Goal: Task Accomplishment & Management: Use online tool/utility

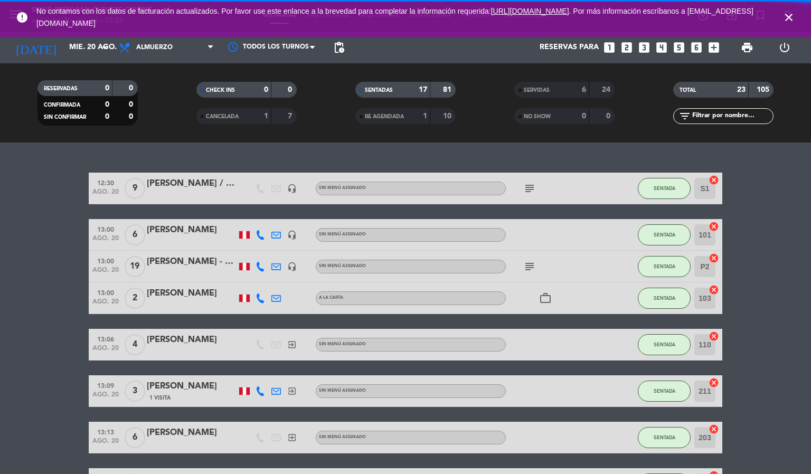
click at [786, 20] on icon "close" at bounding box center [789, 17] width 13 height 13
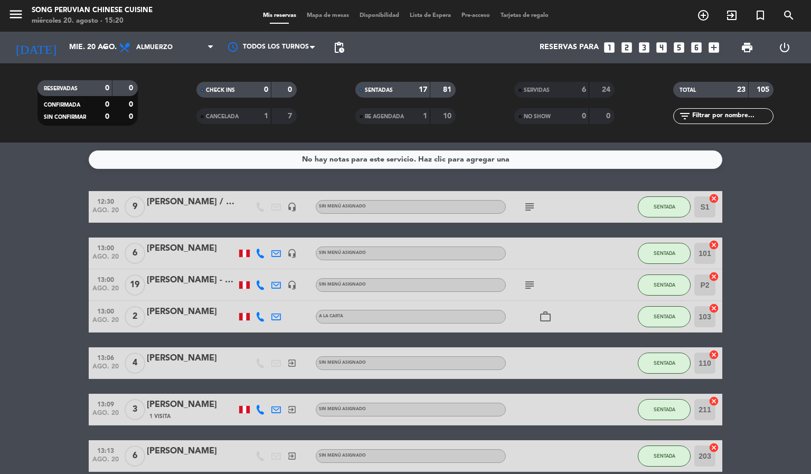
click at [322, 14] on span "Mapa de mesas" at bounding box center [328, 16] width 53 height 6
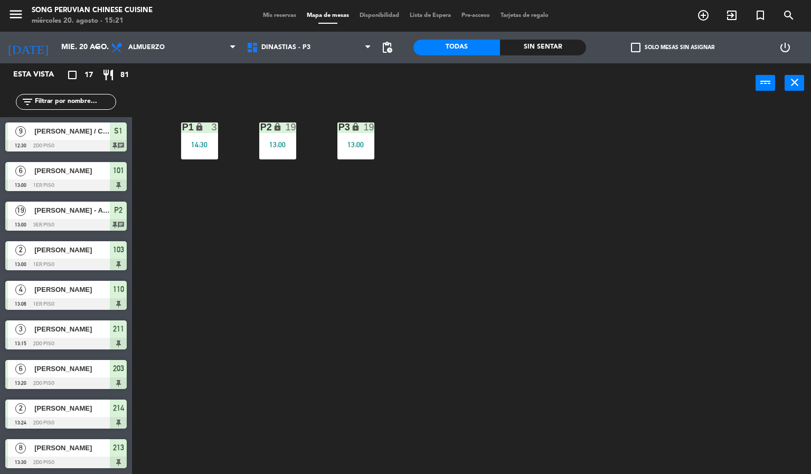
click at [364, 344] on div "P2 lock 19 13:00 P3 lock 19 13:00 P1 lock 3 14:30" at bounding box center [475, 289] width 671 height 371
click at [346, 295] on div "P2 lock 19 13:00 P3 lock 19 13:00 P1 lock 3 14:30" at bounding box center [475, 289] width 671 height 371
click at [352, 292] on div "P2 lock 19 13:00 P3 lock 19 13:00 P1 lock 3 14:30" at bounding box center [475, 289] width 671 height 371
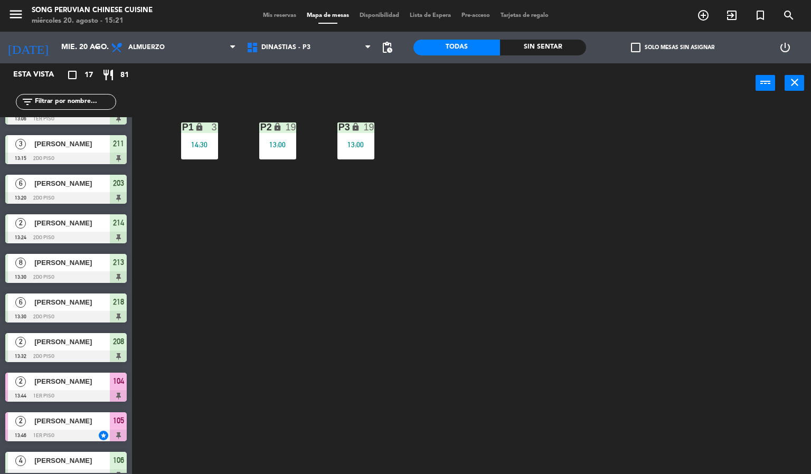
scroll to position [317, 0]
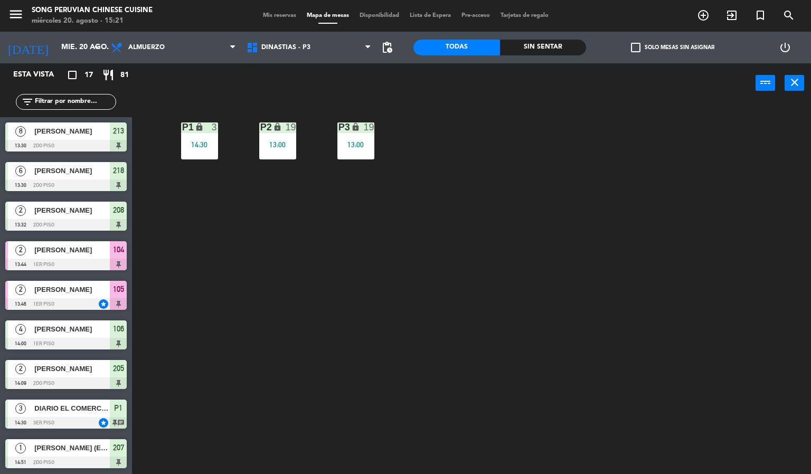
click at [93, 256] on div "[PERSON_NAME]" at bounding box center [71, 249] width 77 height 17
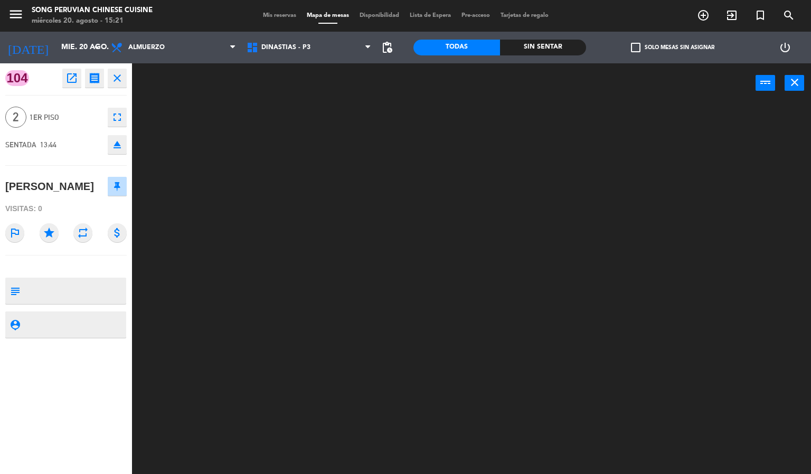
click at [596, 231] on div at bounding box center [475, 289] width 671 height 371
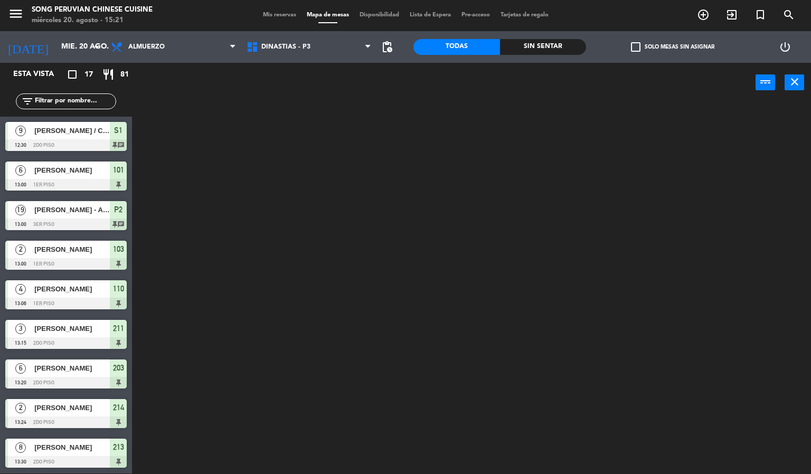
scroll to position [2, 0]
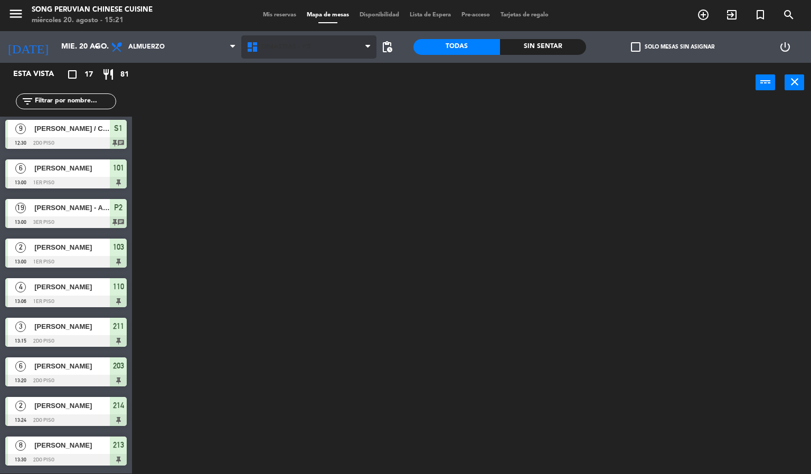
click at [317, 50] on span "DINASTIAS - P3" at bounding box center [309, 46] width 136 height 23
click at [301, 114] on ng-component "menu Song Peruvian Chinese Cuisine [DATE] 20. agosto - 15:21 Mis reservas Mapa …" at bounding box center [405, 236] width 811 height 475
click at [310, 43] on span "SALON ROJO - P1" at bounding box center [289, 46] width 57 height 7
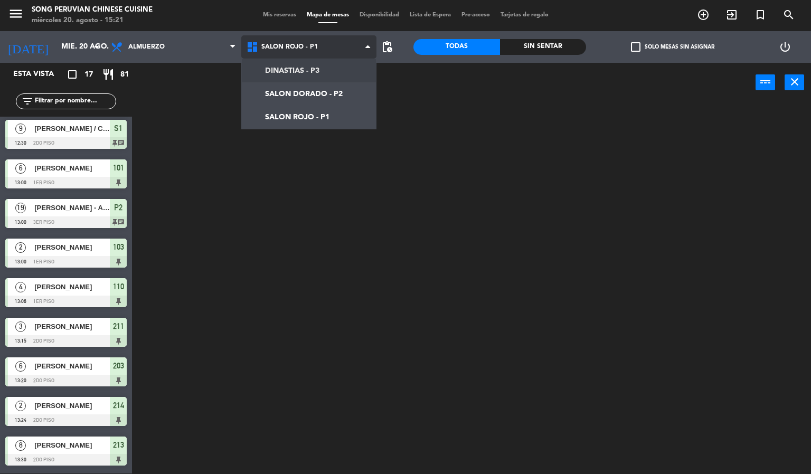
click at [319, 87] on ng-component "menu Song Peruvian Chinese Cuisine [DATE] 20. agosto - 15:21 Mis reservas Mapa …" at bounding box center [405, 236] width 811 height 475
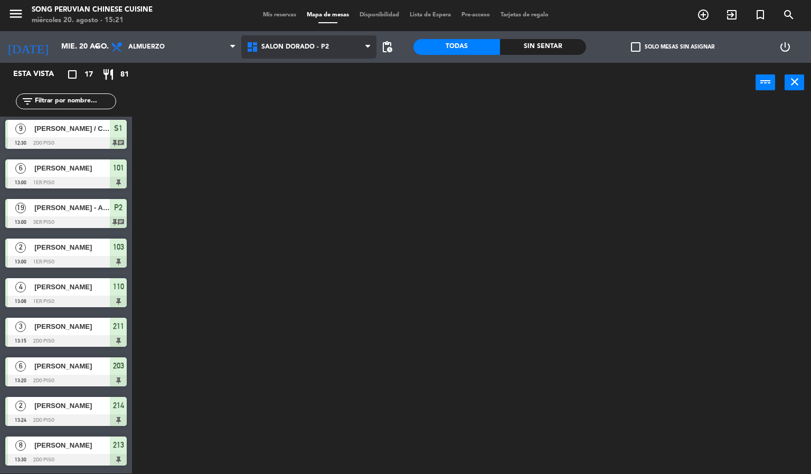
click at [319, 51] on span "SALON DORADO - P2" at bounding box center [309, 46] width 136 height 23
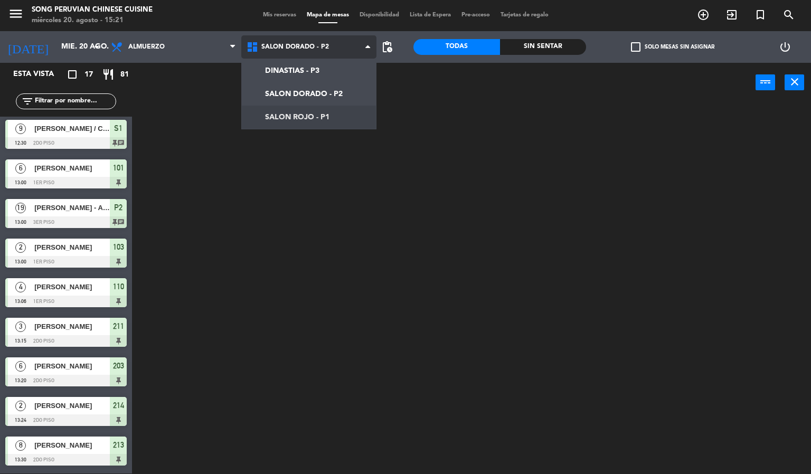
click at [327, 110] on ng-component "menu Song Peruvian Chinese Cuisine [DATE] 20. agosto - 15:21 Mis reservas Mapa …" at bounding box center [405, 236] width 811 height 475
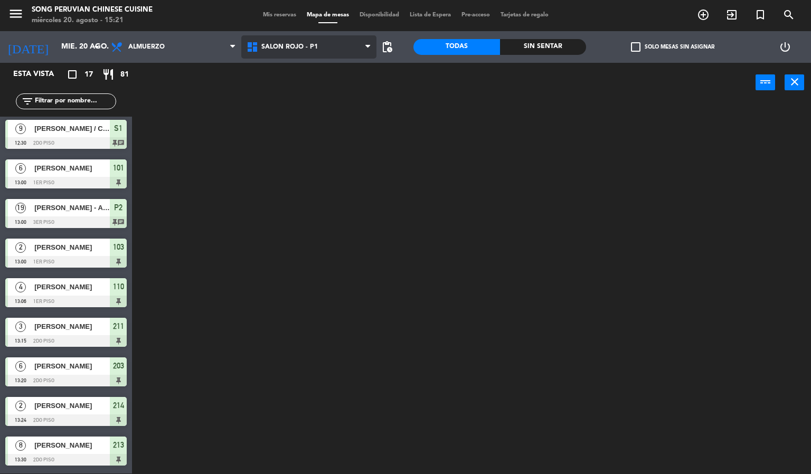
click at [327, 110] on div at bounding box center [475, 288] width 671 height 371
click at [292, 39] on span "SALON ROJO - P1" at bounding box center [309, 46] width 136 height 23
click at [388, 216] on div at bounding box center [475, 288] width 671 height 371
click at [303, 60] on div "DINASTIAS - P3 SALON DORADO - P2 SALON ROJO - P1 SALON ROJO - P1 DINASTIAS - P3…" at bounding box center [309, 47] width 136 height 32
click at [313, 51] on span "SALON ROJO - P1" at bounding box center [309, 46] width 136 height 23
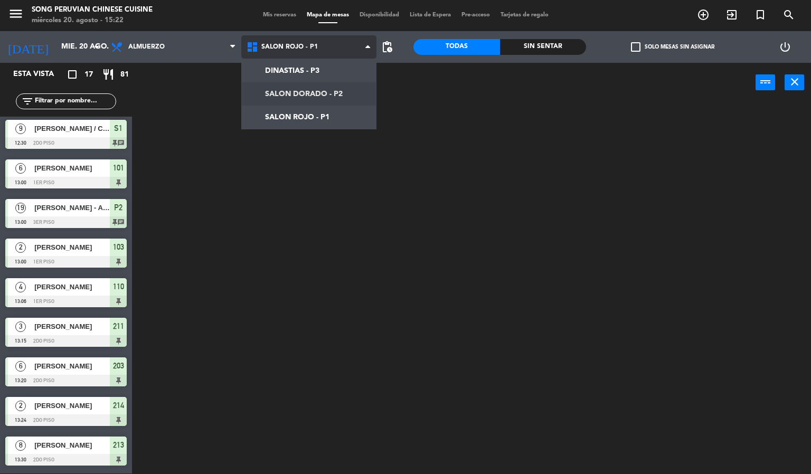
click at [317, 89] on ng-component "menu Song Peruvian Chinese Cuisine [DATE] 20. agosto - 15:22 Mis reservas Mapa …" at bounding box center [405, 236] width 811 height 475
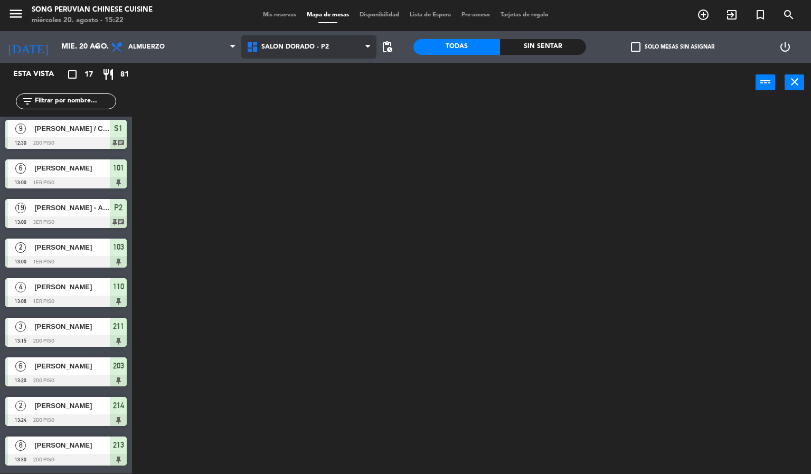
click at [315, 46] on span "SALON DORADO - P2" at bounding box center [295, 46] width 68 height 7
click at [315, 110] on ng-component "menu Song Peruvian Chinese Cuisine [DATE] 20. agosto - 15:22 Mis reservas Mapa …" at bounding box center [405, 236] width 811 height 475
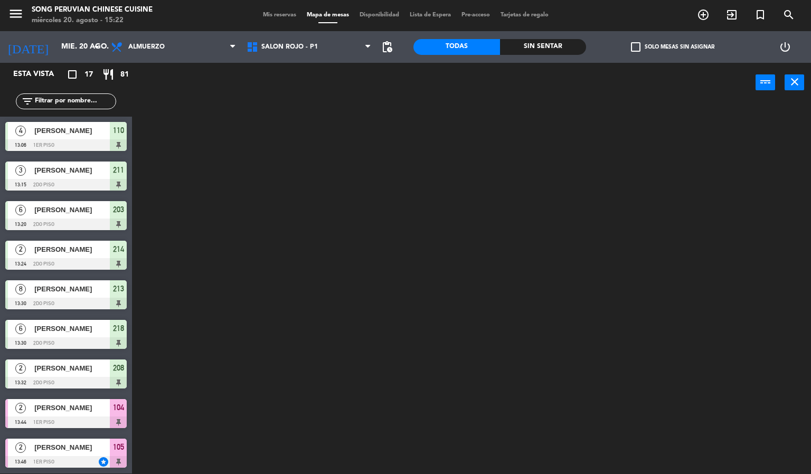
scroll to position [317, 0]
click at [257, 251] on div at bounding box center [475, 288] width 671 height 371
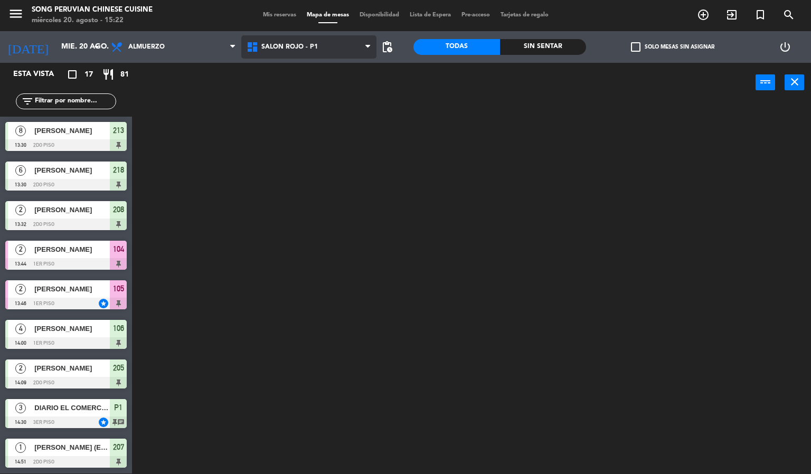
click at [286, 44] on span "SALON ROJO - P1" at bounding box center [289, 46] width 57 height 7
click at [304, 98] on ng-component "menu Song Peruvian Chinese Cuisine [DATE] 20. agosto - 15:22 Mis reservas Mapa …" at bounding box center [405, 236] width 811 height 475
click at [300, 49] on span "SALON DORADO - P2" at bounding box center [295, 46] width 68 height 7
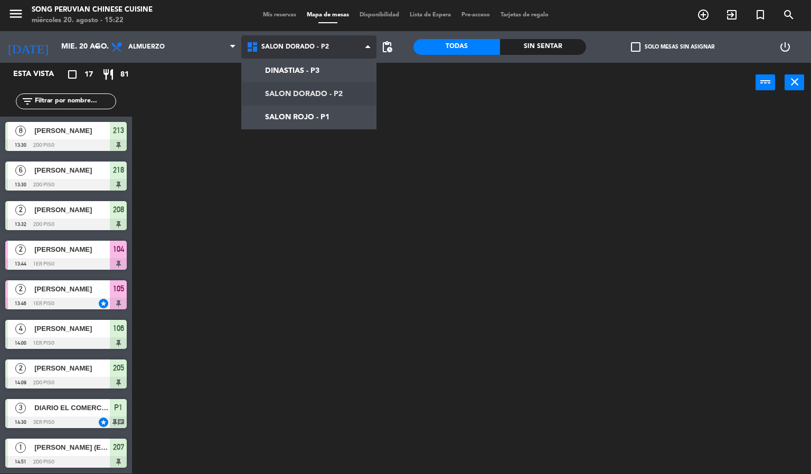
click at [317, 82] on ng-component "menu Song Peruvian Chinese Cuisine [DATE] 20. agosto - 15:22 Mis reservas Mapa …" at bounding box center [405, 236] width 811 height 475
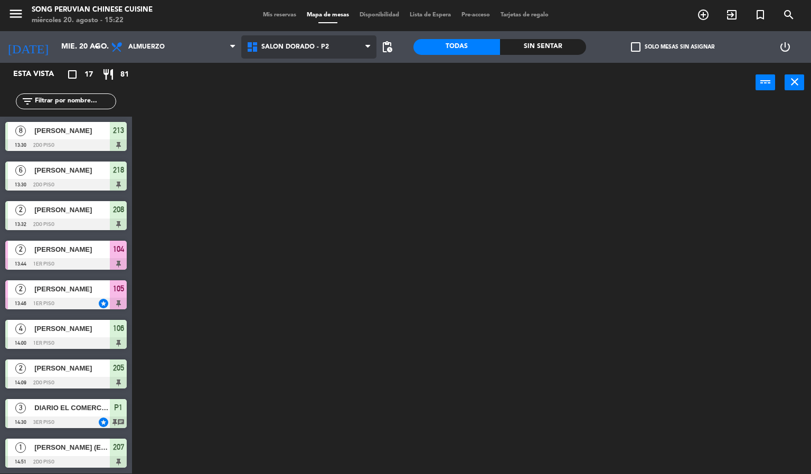
click at [314, 35] on span "SALON DORADO - P2" at bounding box center [309, 46] width 136 height 23
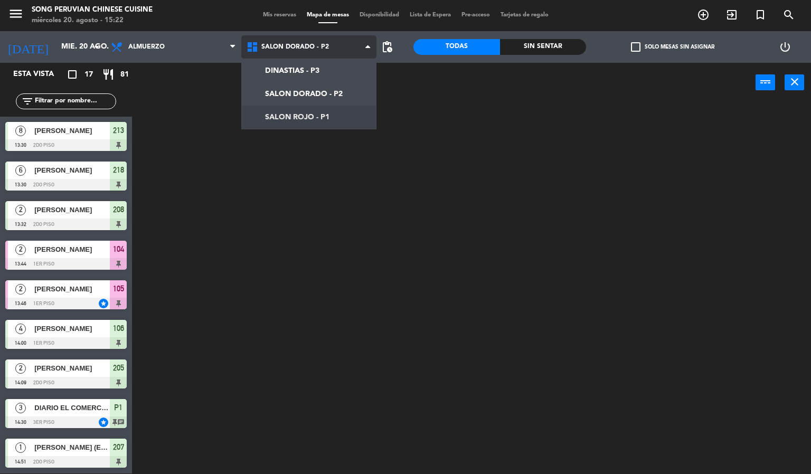
click at [324, 111] on ng-component "menu Song Peruvian Chinese Cuisine [DATE] 20. agosto - 15:22 Mis reservas Mapa …" at bounding box center [405, 236] width 811 height 475
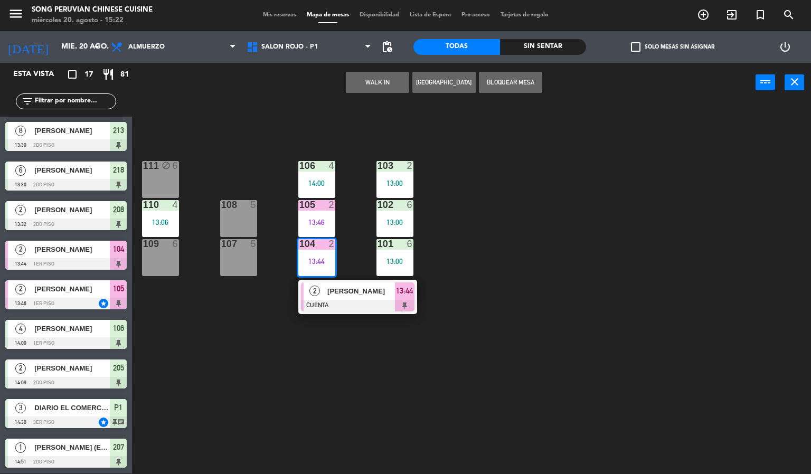
click at [520, 255] on div "103 2 13:00 106 4 14:00 111 block 6 102 6 13:00 105 2 13:46 108 5 110 4 13:06 1…" at bounding box center [475, 288] width 671 height 371
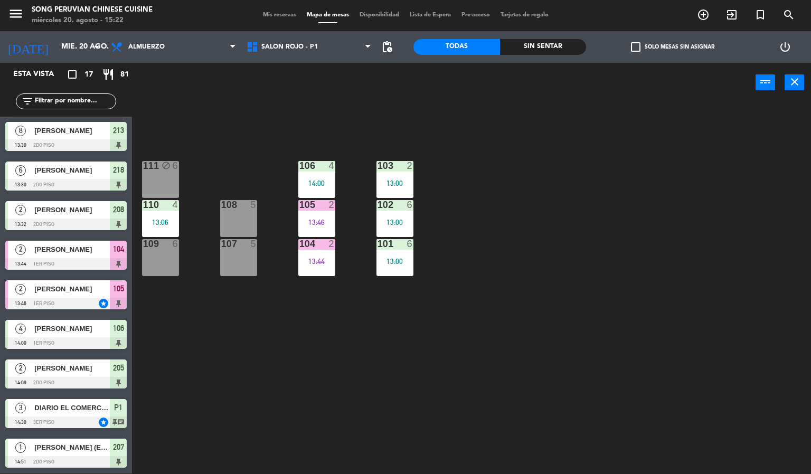
click at [311, 267] on div "104 2 13:44" at bounding box center [316, 257] width 37 height 37
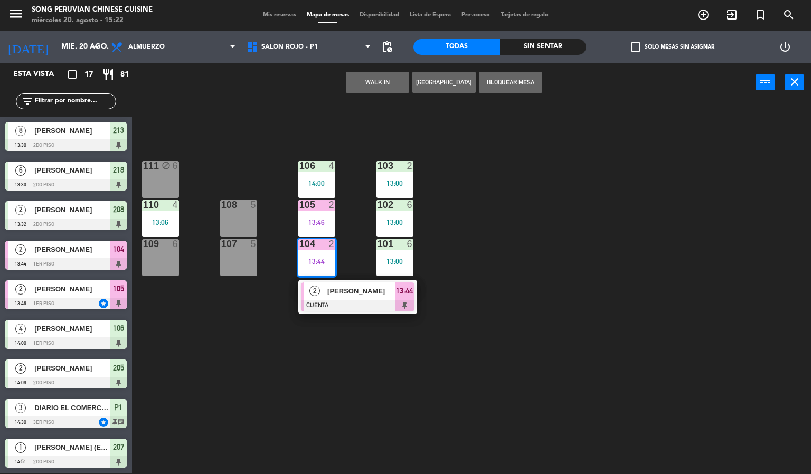
click at [384, 283] on div "[PERSON_NAME]" at bounding box center [360, 291] width 69 height 17
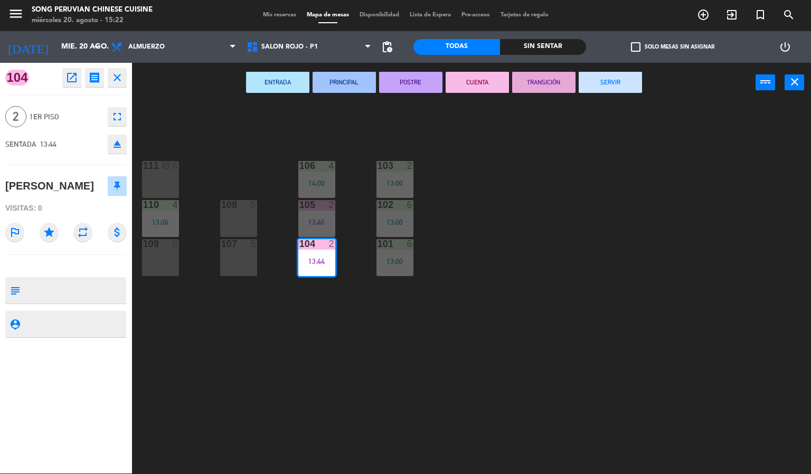
click at [628, 81] on button "SERVIR" at bounding box center [610, 82] width 63 height 21
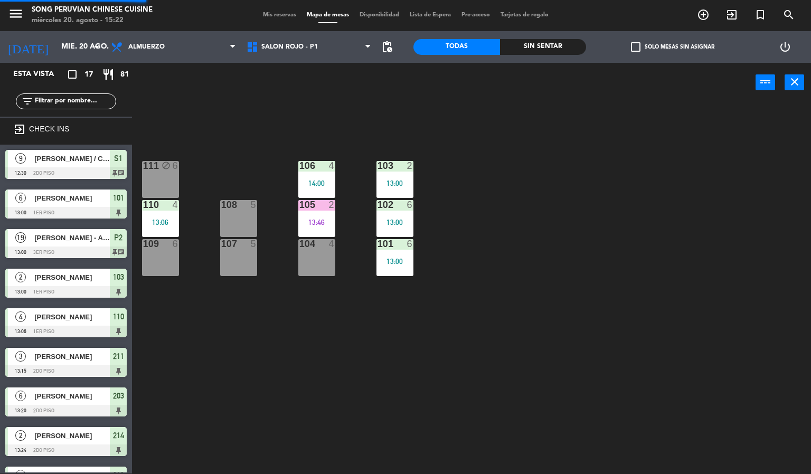
scroll to position [13, 0]
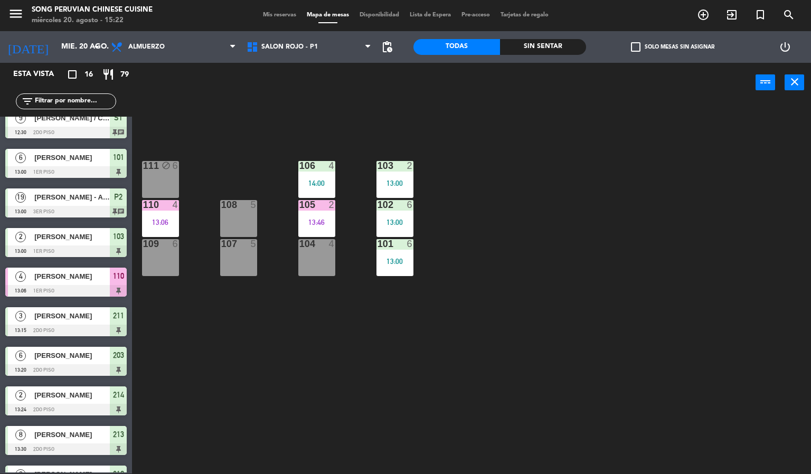
click at [493, 392] on div "103 2 13:00 106 4 14:00 111 block 6 102 6 13:00 105 2 13:46 108 5 110 4 13:06 1…" at bounding box center [475, 288] width 671 height 371
click at [455, 287] on div "103 2 13:00 106 4 14:00 111 block 6 102 6 13:00 105 2 13:46 108 5 110 4 13:06 1…" at bounding box center [475, 288] width 671 height 371
click at [568, 230] on div "103 2 13:00 106 4 14:00 111 block 6 102 6 13:00 105 2 13:46 108 5 110 4 13:06 1…" at bounding box center [475, 288] width 671 height 371
click at [549, 245] on div "103 2 13:00 106 4 14:00 111 block 6 102 6 13:00 105 2 13:46 108 5 110 4 13:06 1…" at bounding box center [475, 288] width 671 height 371
click at [319, 44] on span "SALON ROJO - P1" at bounding box center [309, 46] width 136 height 23
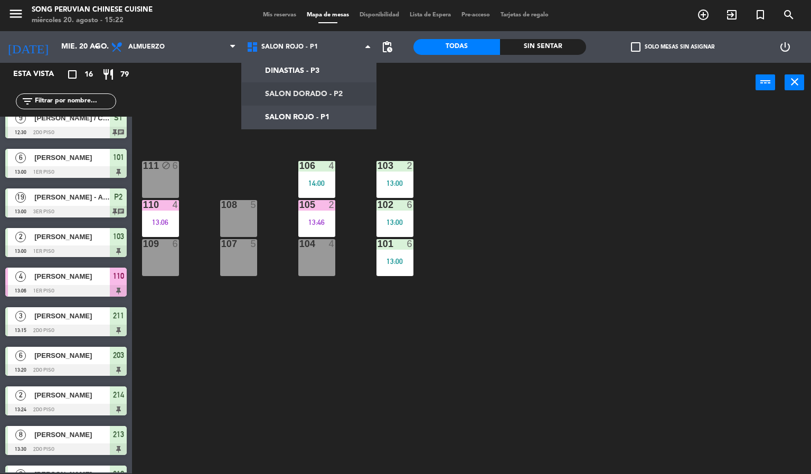
drag, startPoint x: 323, startPoint y: 100, endPoint x: 324, endPoint y: 90, distance: 10.1
click at [323, 98] on ng-component "menu Song Peruvian Chinese Cuisine [DATE] 20. agosto - 15:22 Mis reservas Mapa …" at bounding box center [405, 236] width 811 height 475
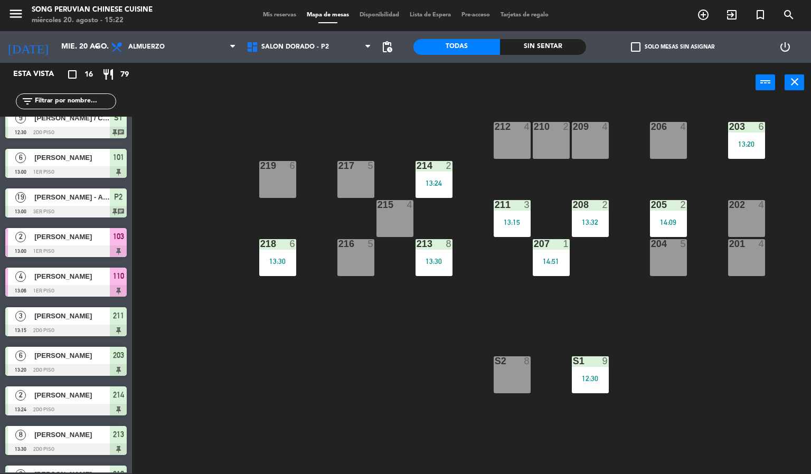
click at [347, 87] on div "power_input close" at bounding box center [444, 83] width 624 height 40
click at [495, 206] on div "211" at bounding box center [495, 205] width 1 height 10
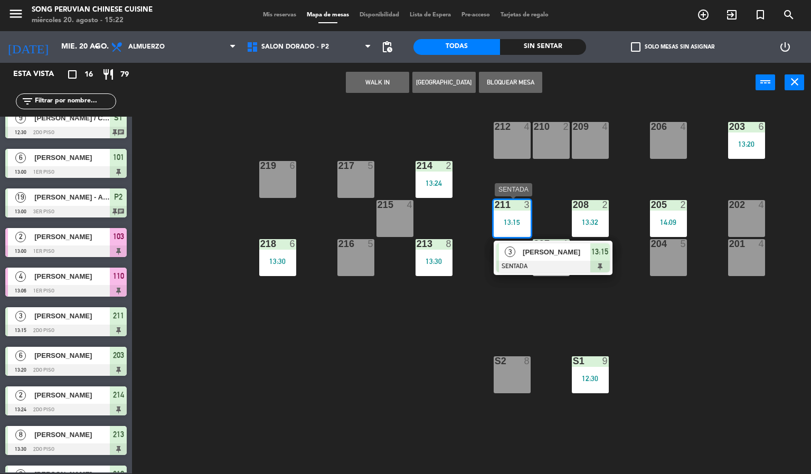
drag, startPoint x: 561, startPoint y: 256, endPoint x: 506, endPoint y: 126, distance: 141.3
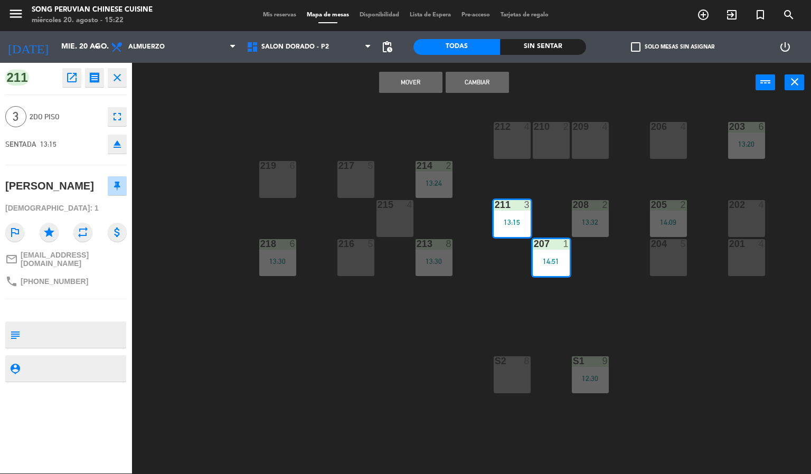
click at [477, 78] on button "Cambiar" at bounding box center [477, 82] width 63 height 21
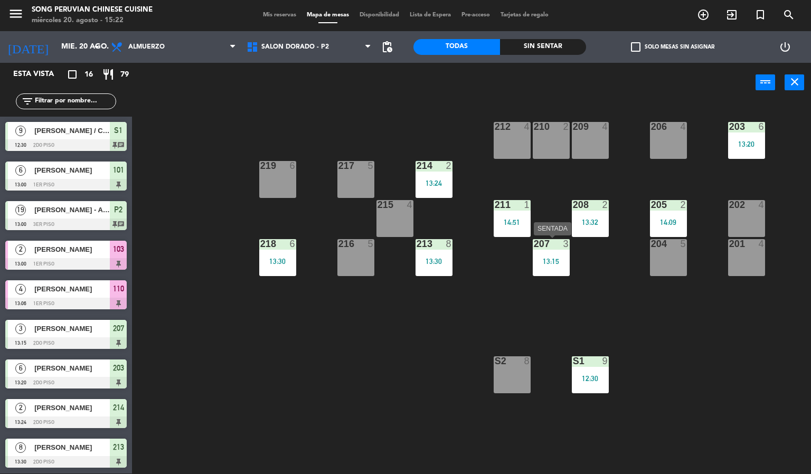
click at [553, 254] on div "207 3 13:15" at bounding box center [551, 257] width 37 height 37
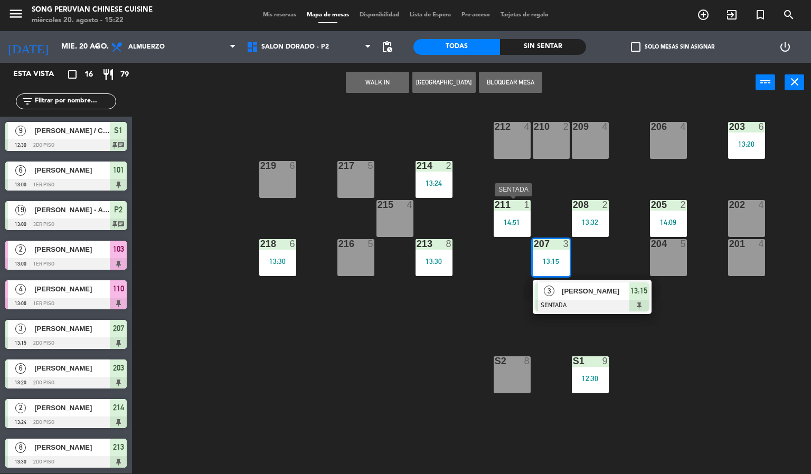
click at [511, 217] on div "211 1 14:51" at bounding box center [512, 218] width 37 height 37
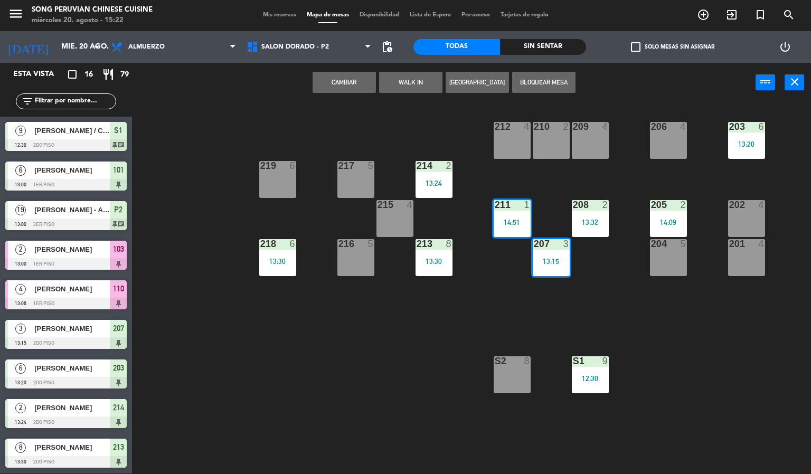
click at [341, 83] on button "Cambiar" at bounding box center [344, 82] width 63 height 21
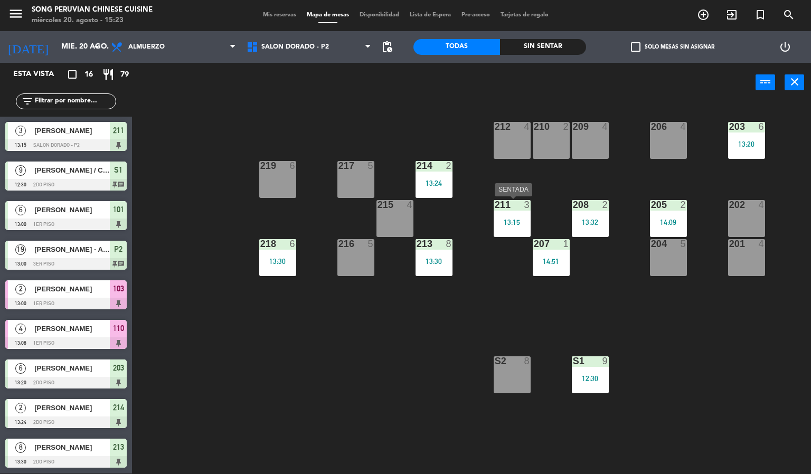
click at [507, 212] on div "211 3 13:15" at bounding box center [512, 218] width 37 height 37
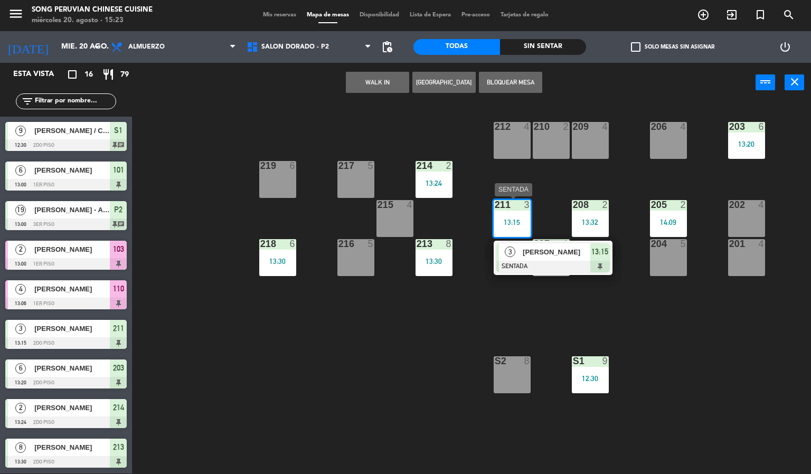
click at [539, 250] on span "[PERSON_NAME]" at bounding box center [557, 252] width 68 height 11
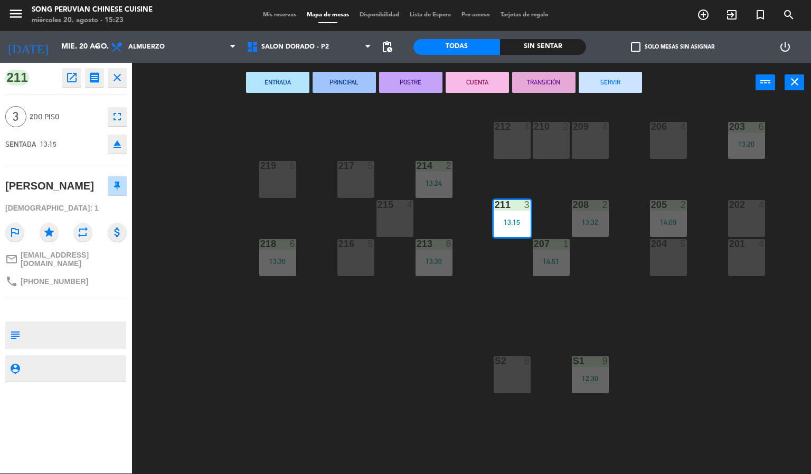
click at [70, 325] on textarea at bounding box center [74, 335] width 101 height 22
click at [74, 362] on textarea at bounding box center [74, 368] width 101 height 13
type textarea "le"
click at [92, 392] on div "211 open_in_new receipt 1:15 PM [DATE] 3 personas [PERSON_NAME] 211 close 3 2do…" at bounding box center [66, 268] width 132 height 411
click at [99, 364] on textarea at bounding box center [74, 368] width 101 height 13
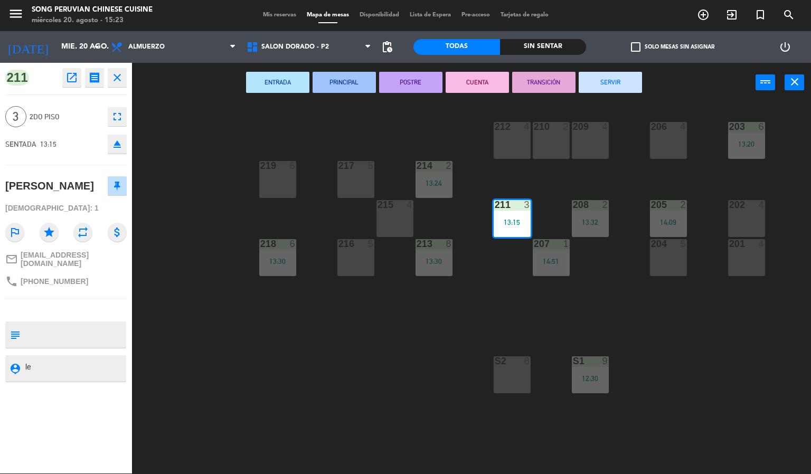
type textarea "l"
type textarea "L"
type textarea "ANULARON [PERSON_NAME] SI POR DEMORA [DATE] [DATE]"
click at [65, 414] on div "211 open_in_new receipt 1:15 PM [DATE] 3 personas [PERSON_NAME] 211 close 3 2do…" at bounding box center [66, 268] width 132 height 411
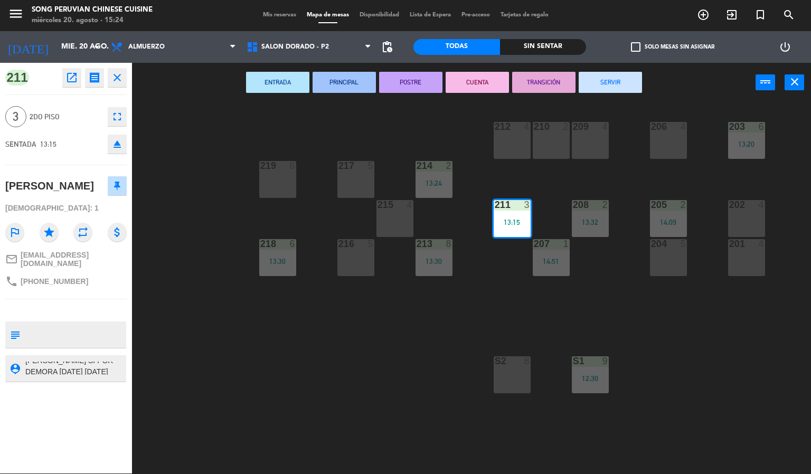
click at [83, 428] on div "211 open_in_new receipt 1:15 PM [DATE] 3 personas [PERSON_NAME] 211 close 3 2do…" at bounding box center [66, 268] width 132 height 411
click at [87, 368] on textarea at bounding box center [74, 368] width 101 height 13
click at [62, 434] on div "211 open_in_new receipt 1:15 PM [DATE] 3 personas [PERSON_NAME] 211 close 3 2do…" at bounding box center [66, 268] width 132 height 411
click at [51, 413] on div "211 open_in_new receipt 1:15 PM [DATE] 3 personas [PERSON_NAME] 211 close 3 2do…" at bounding box center [66, 268] width 132 height 411
click at [265, 376] on div "203 6 13:20 206 4 210 2 212 4 209 4 214 2 13:24 217 5 219 6 202 4 205 2 14:09 2…" at bounding box center [475, 288] width 671 height 371
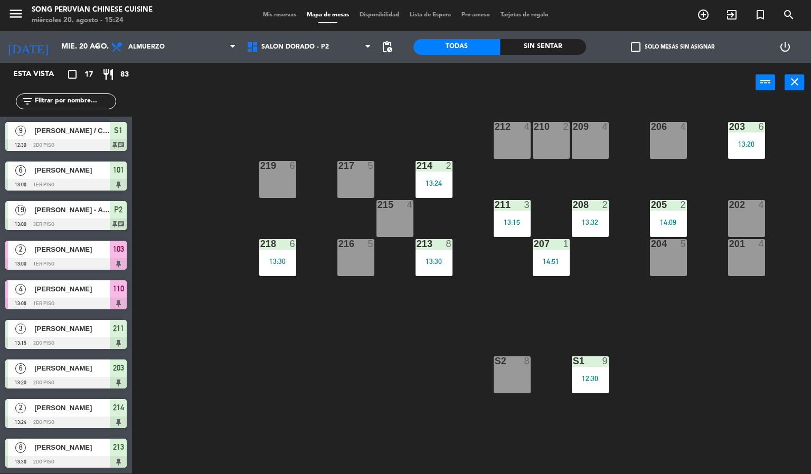
click at [512, 217] on div "211 3 13:15" at bounding box center [512, 218] width 37 height 37
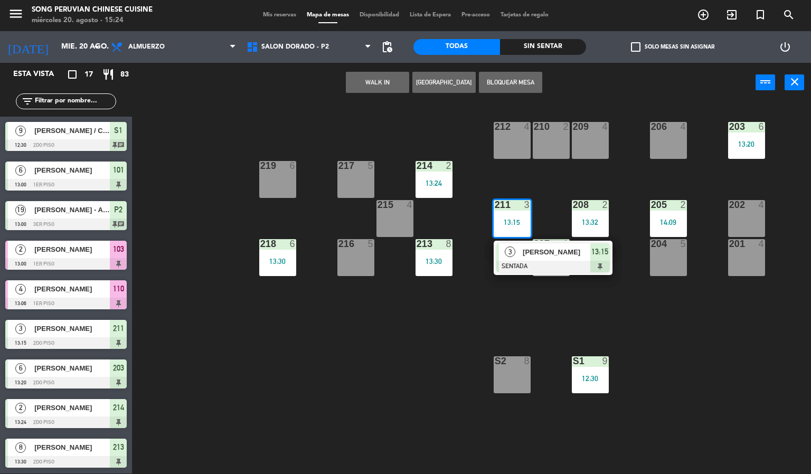
click at [537, 262] on div at bounding box center [554, 267] width 114 height 12
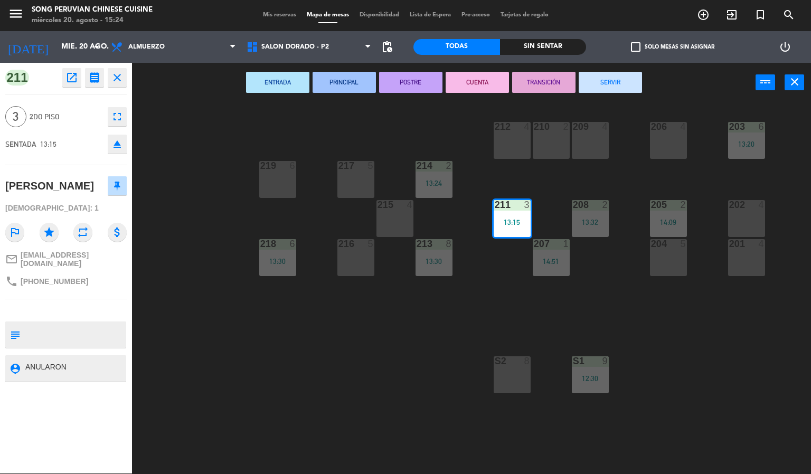
drag, startPoint x: 460, startPoint y: 95, endPoint x: 466, endPoint y: 86, distance: 11.7
click at [460, 95] on div "ENTRADA PRINCIPAL POSTRE CUENTA TRANSICIÓN SERVIR power_input close" at bounding box center [444, 83] width 624 height 40
click at [467, 84] on button "CUENTA" at bounding box center [477, 82] width 63 height 21
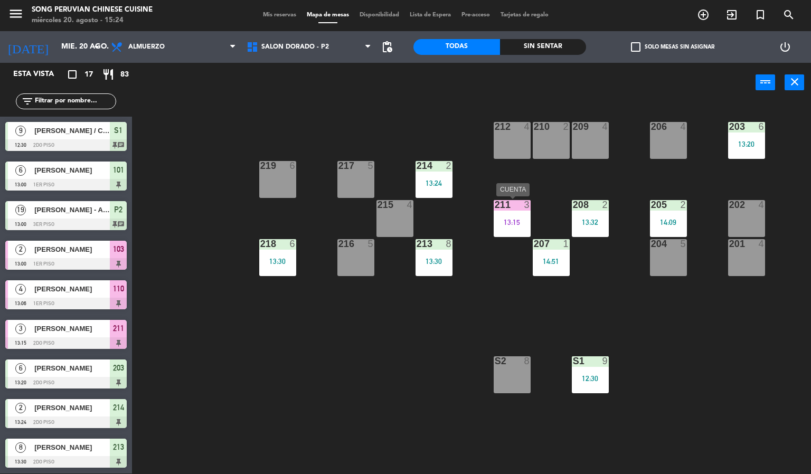
click at [511, 212] on div "211 3 13:15" at bounding box center [512, 218] width 37 height 37
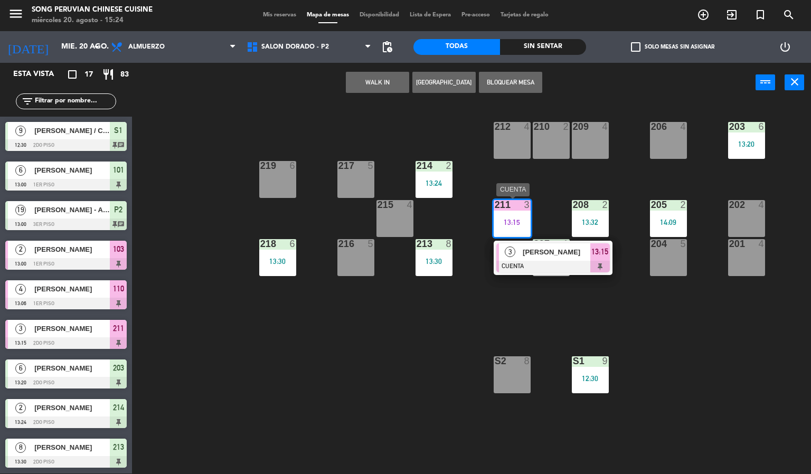
click at [528, 257] on span "[PERSON_NAME]" at bounding box center [557, 252] width 68 height 11
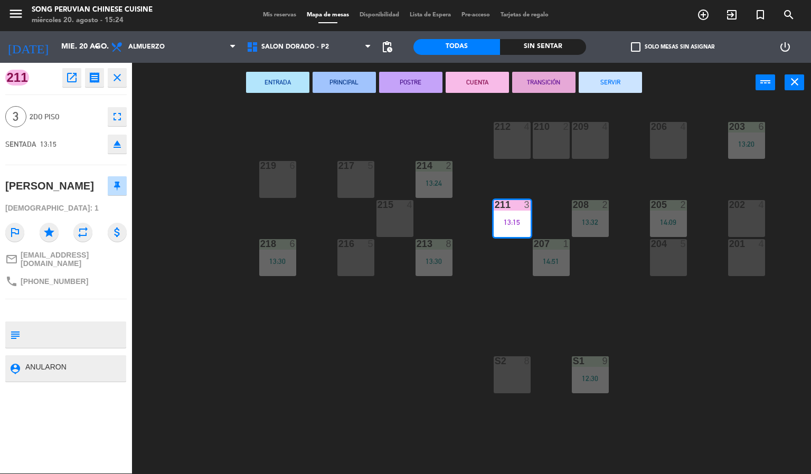
click at [609, 70] on div "ENTRADA PRINCIPAL POSTRE CUENTA TRANSICIÓN SERVIR power_input close" at bounding box center [444, 83] width 624 height 40
click at [607, 76] on button "SERVIR" at bounding box center [610, 82] width 63 height 21
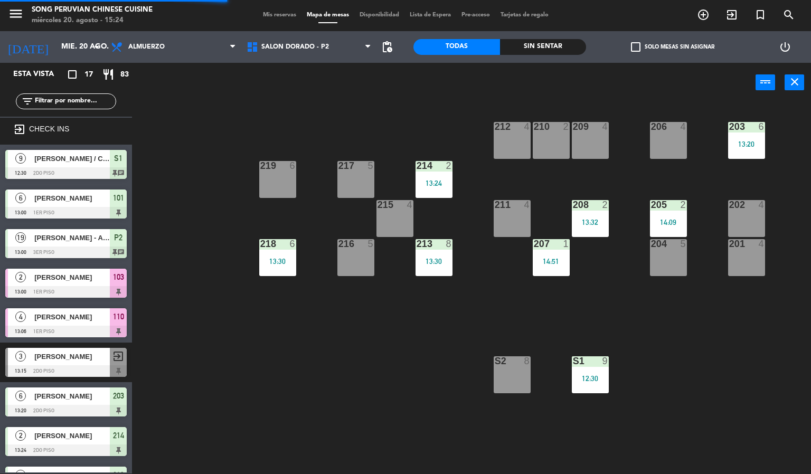
click at [697, 314] on div "203 6 13:20 206 4 210 2 212 4 209 4 214 2 13:24 217 5 219 6 202 4 205 2 14:09 2…" at bounding box center [475, 288] width 671 height 371
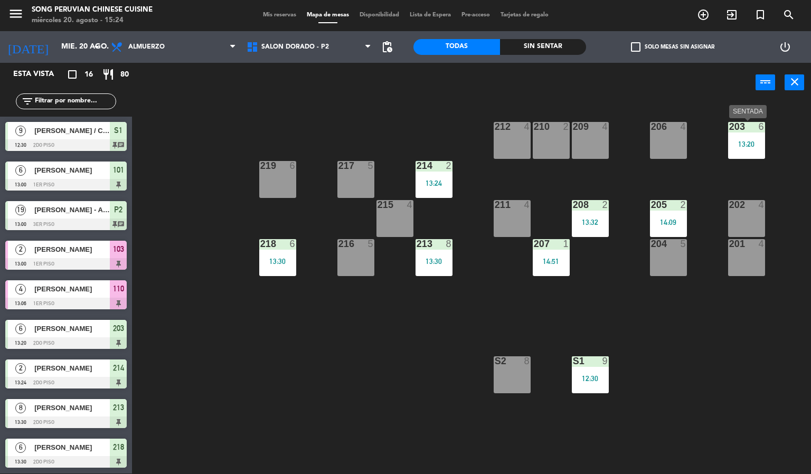
click at [739, 141] on div "13:20" at bounding box center [746, 144] width 37 height 7
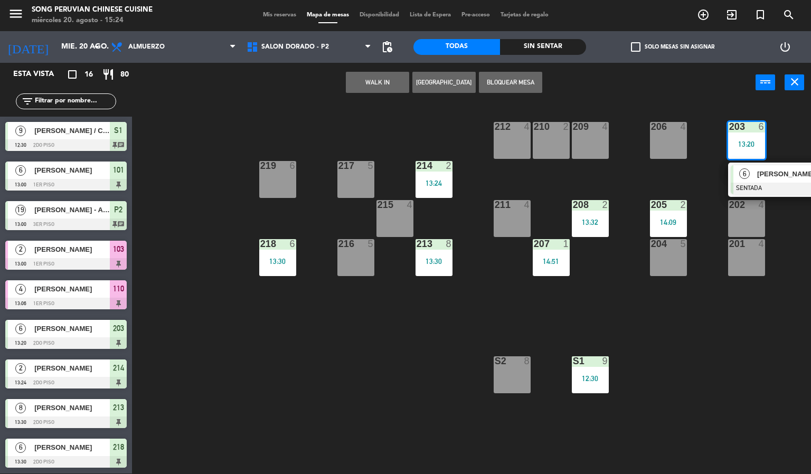
click at [758, 177] on span "[PERSON_NAME]" at bounding box center [791, 174] width 68 height 11
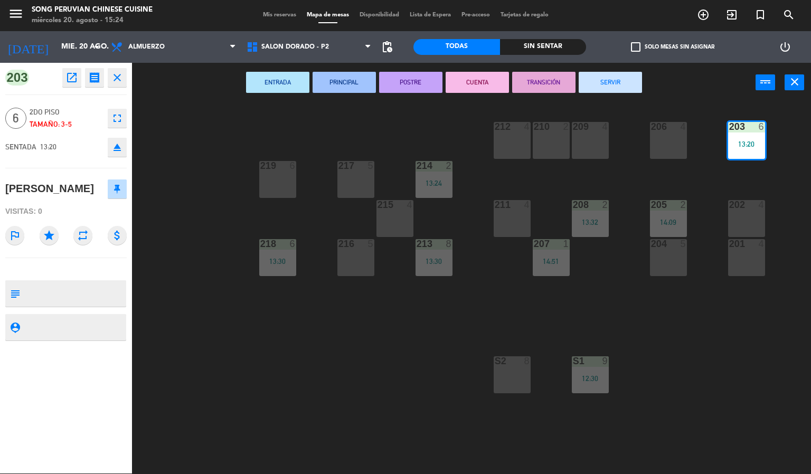
click at [489, 86] on button "CUENTA" at bounding box center [477, 82] width 63 height 21
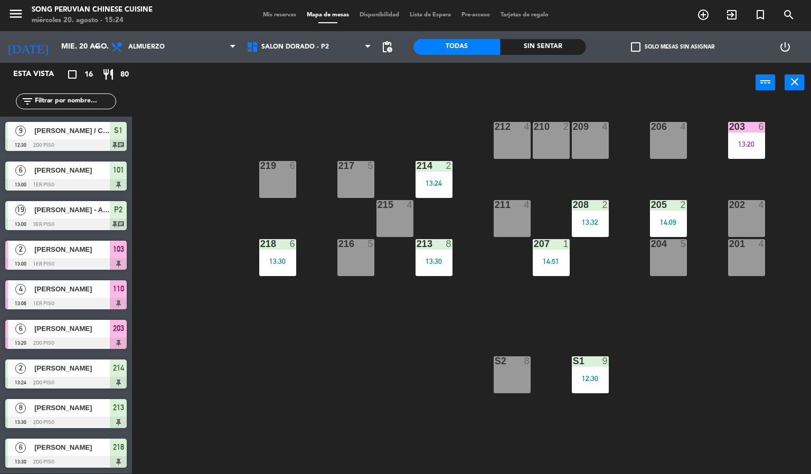
click at [663, 292] on div "203 6 13:20 206 4 210 2 212 4 209 4 214 2 13:24 217 5 219 6 202 4 205 2 14:09 2…" at bounding box center [475, 288] width 671 height 371
click at [756, 143] on div "13:20" at bounding box center [746, 144] width 37 height 7
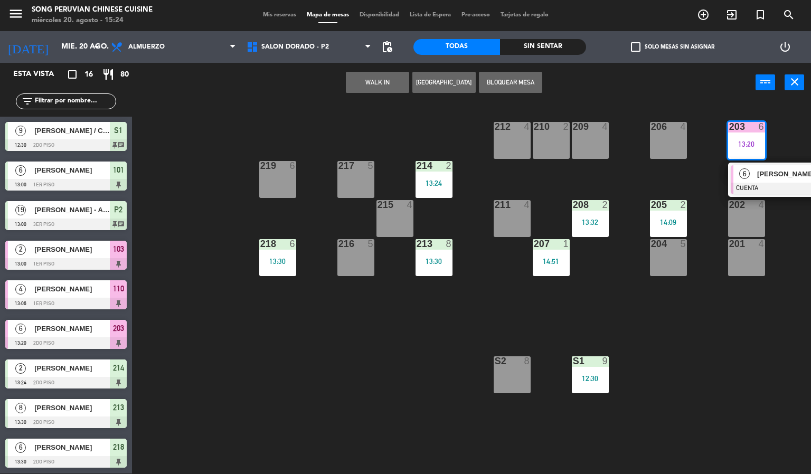
click at [764, 173] on span "[PERSON_NAME]" at bounding box center [791, 174] width 68 height 11
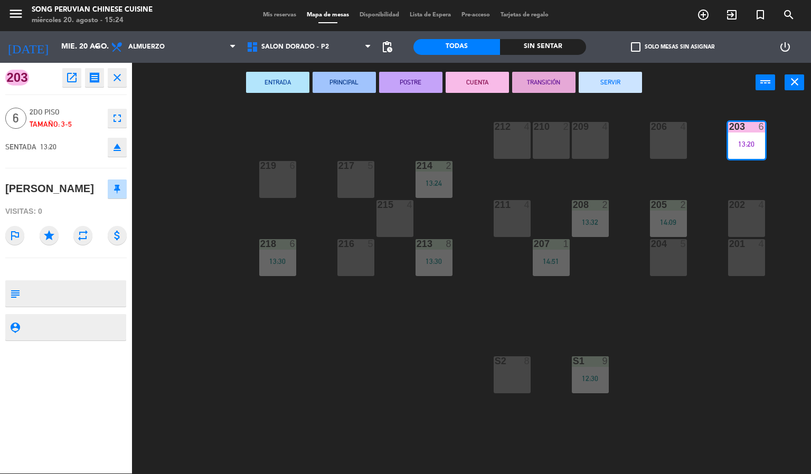
click at [622, 78] on button "SERVIR" at bounding box center [610, 82] width 63 height 21
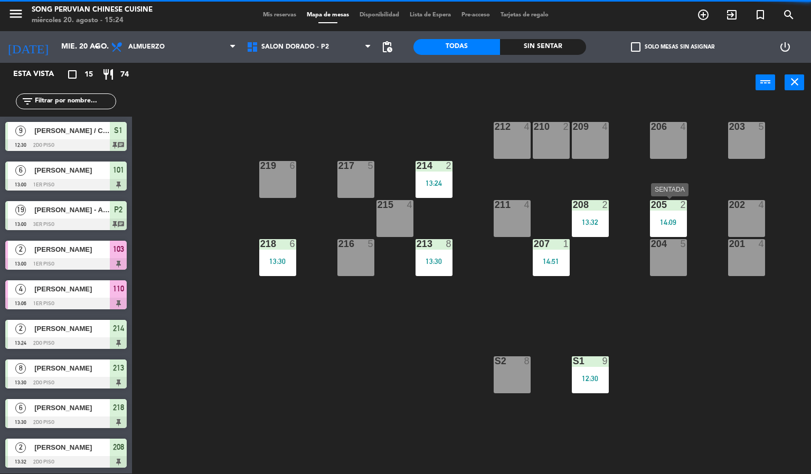
click at [665, 213] on div "205 2 14:09" at bounding box center [668, 218] width 37 height 37
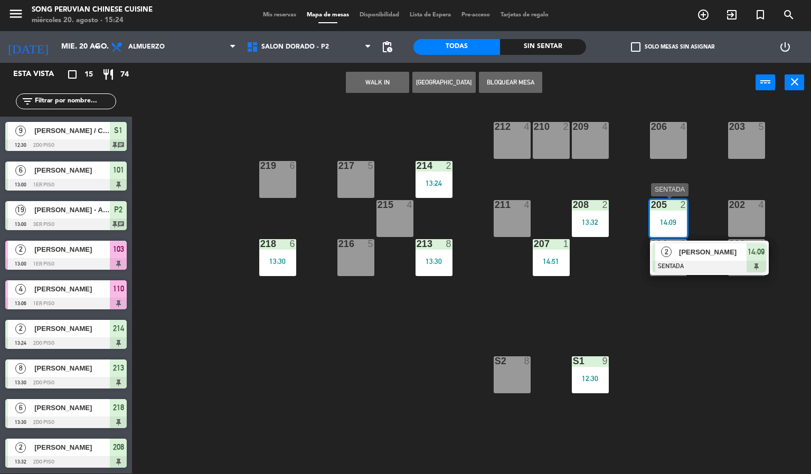
click at [676, 254] on div "2" at bounding box center [667, 252] width 23 height 17
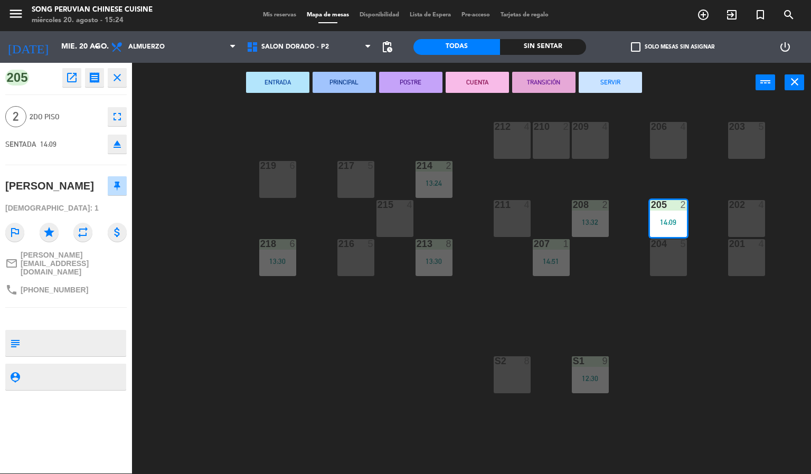
click at [484, 86] on button "CUENTA" at bounding box center [477, 82] width 63 height 21
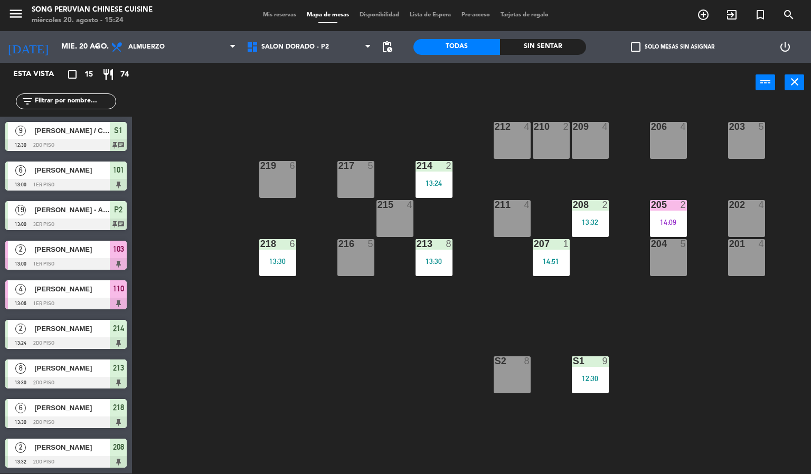
scroll to position [54, 0]
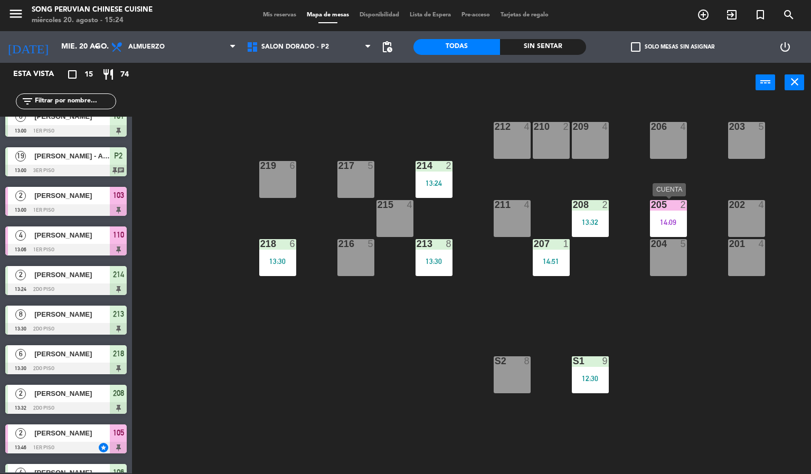
click at [659, 211] on div "205 2 14:09" at bounding box center [668, 218] width 37 height 37
click at [656, 190] on div "203 5 206 4 210 2 212 4 209 4 214 2 13:24 217 5 219 6 202 4 205 2 14:09 208 2 1…" at bounding box center [475, 288] width 671 height 371
click at [679, 223] on div "14:09" at bounding box center [668, 222] width 37 height 7
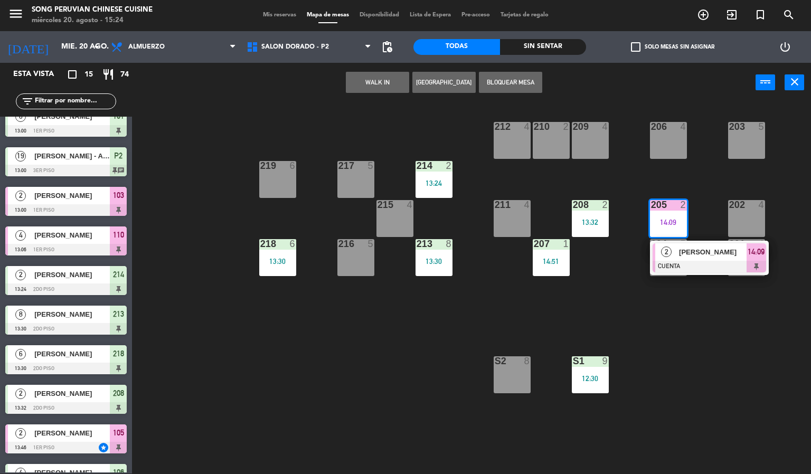
click at [685, 252] on span "[PERSON_NAME]" at bounding box center [713, 252] width 68 height 11
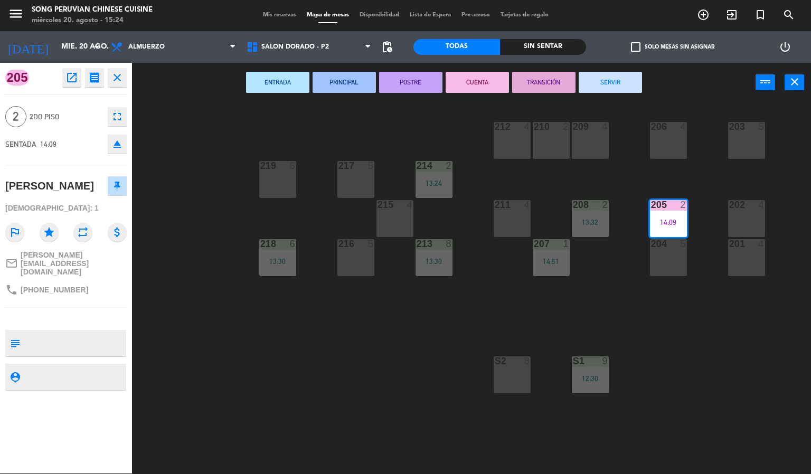
click at [620, 78] on button "SERVIR" at bounding box center [610, 82] width 63 height 21
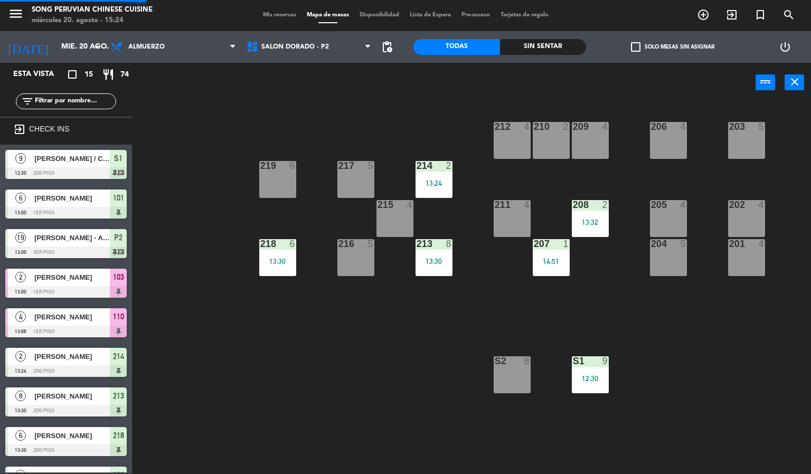
scroll to position [64, 0]
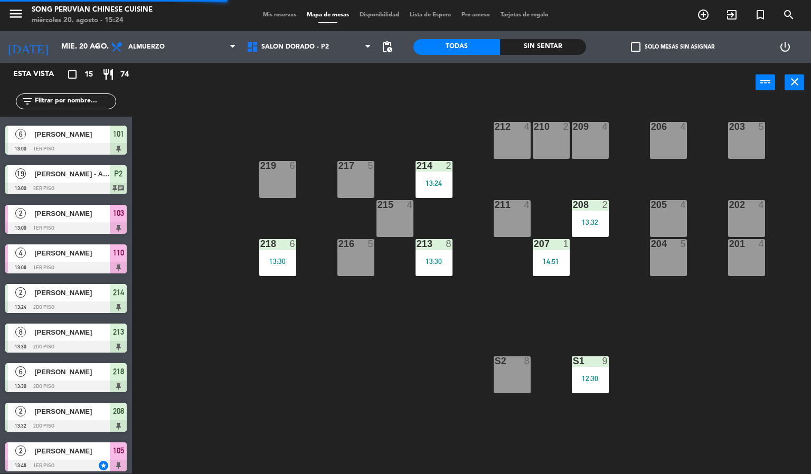
click at [428, 308] on div "203 5 206 4 210 2 212 4 209 4 214 2 13:24 217 5 219 6 202 4 205 4 208 2 13:32 2…" at bounding box center [475, 288] width 671 height 371
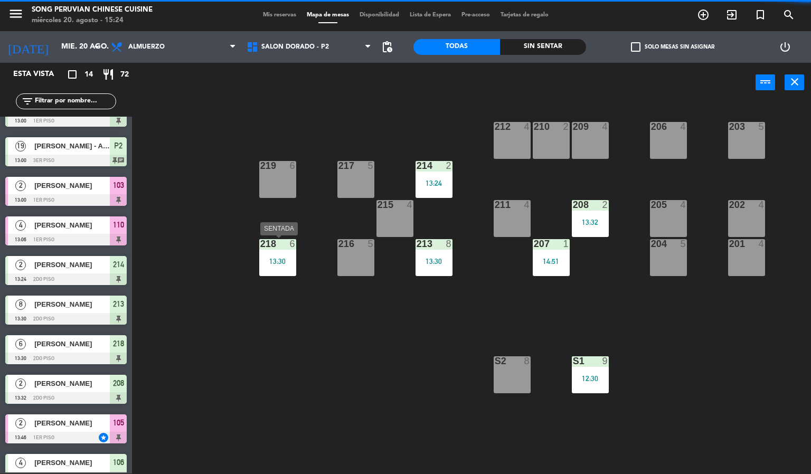
click at [276, 259] on div "13:30" at bounding box center [277, 261] width 37 height 7
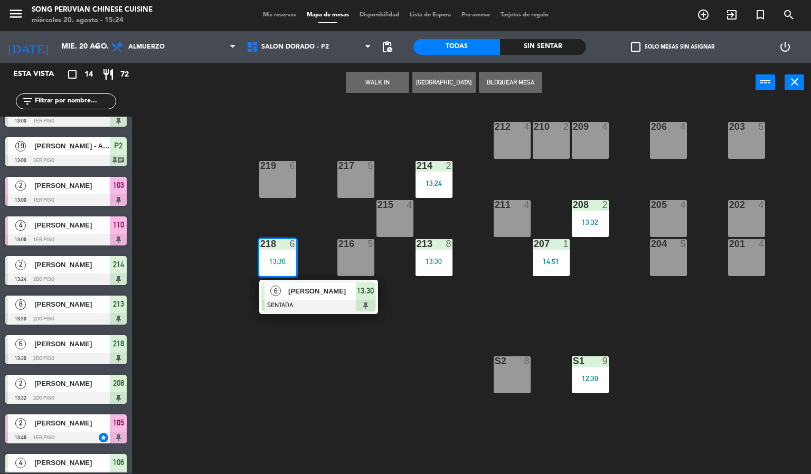
drag, startPoint x: 339, startPoint y: 356, endPoint x: 419, endPoint y: 279, distance: 110.2
click at [343, 354] on div "203 5 206 4 210 2 212 4 209 4 214 2 13:24 217 5 219 6 202 4 205 4 208 2 13:32 2…" at bounding box center [475, 288] width 671 height 371
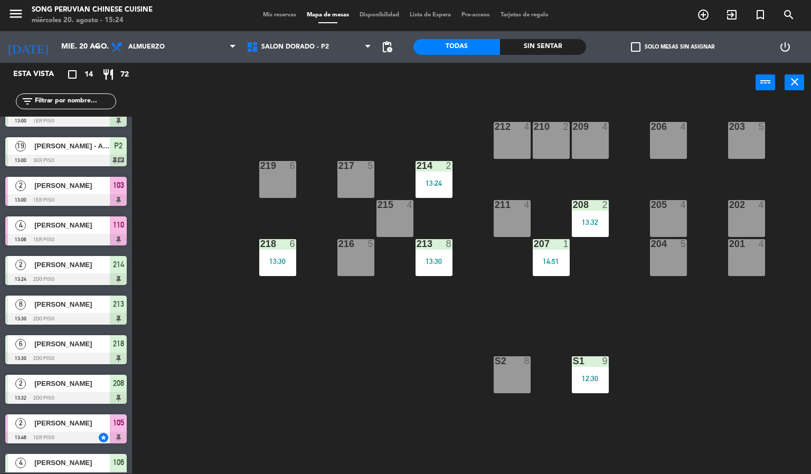
click at [426, 254] on div "213 8 13:30" at bounding box center [434, 257] width 37 height 37
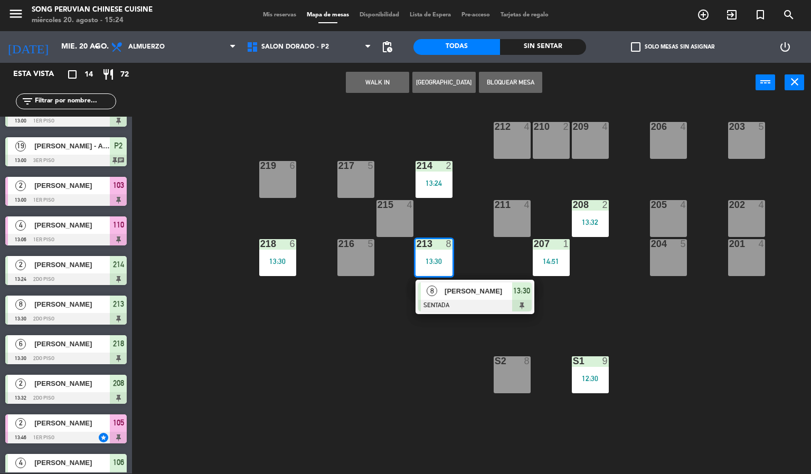
click at [480, 295] on span "[PERSON_NAME]" at bounding box center [479, 291] width 68 height 11
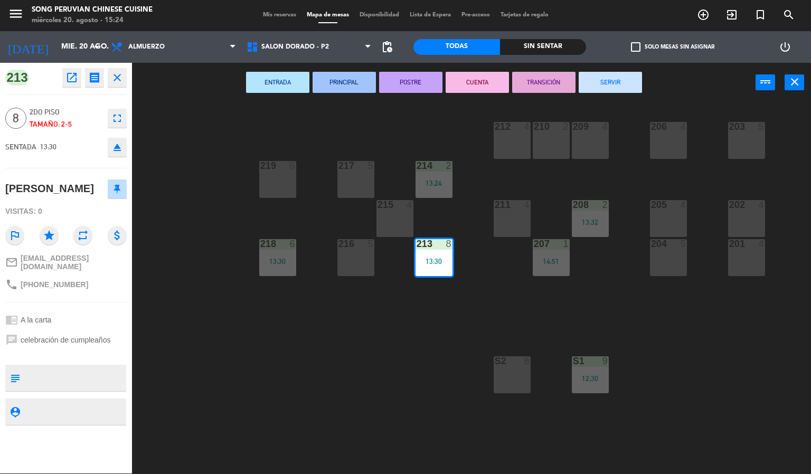
click at [481, 77] on button "CUENTA" at bounding box center [477, 82] width 63 height 21
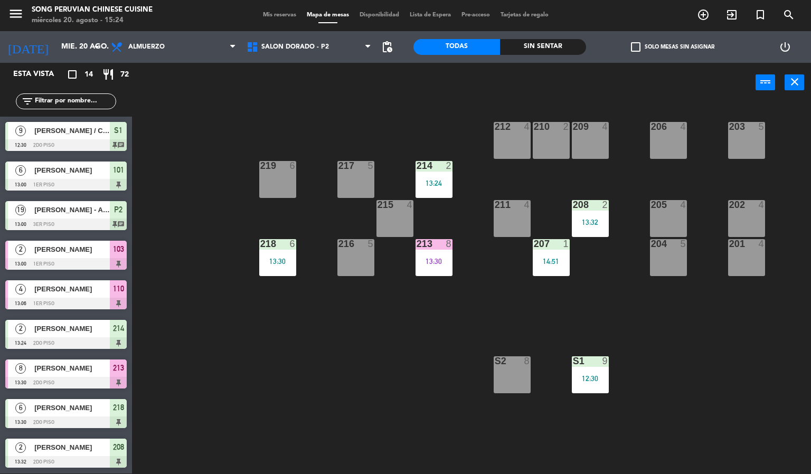
drag, startPoint x: 400, startPoint y: 354, endPoint x: 439, endPoint y: 192, distance: 166.8
click at [401, 348] on div "203 5 206 4 210 2 212 4 209 4 214 2 13:24 217 5 219 6 202 4 205 4 208 2 13:32 2…" at bounding box center [475, 288] width 671 height 371
click at [439, 157] on div "203 5 206 4 210 2 212 4 209 4 214 2 13:24 217 5 219 6 202 4 205 4 208 2 13:32 2…" at bounding box center [475, 288] width 671 height 371
click at [417, 167] on div "214" at bounding box center [417, 166] width 1 height 10
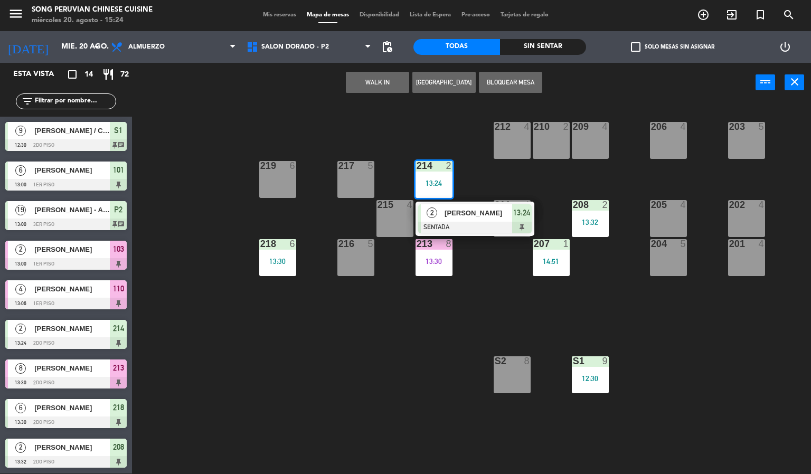
click at [461, 219] on span "[PERSON_NAME]" at bounding box center [479, 213] width 68 height 11
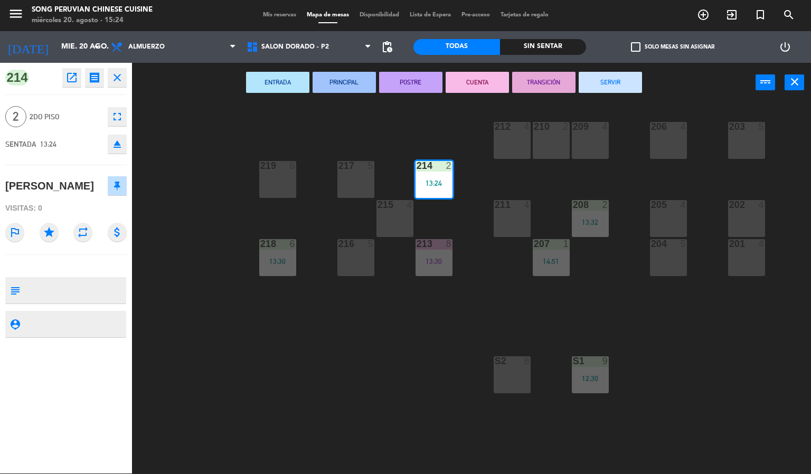
click at [473, 73] on button "CUENTA" at bounding box center [477, 82] width 63 height 21
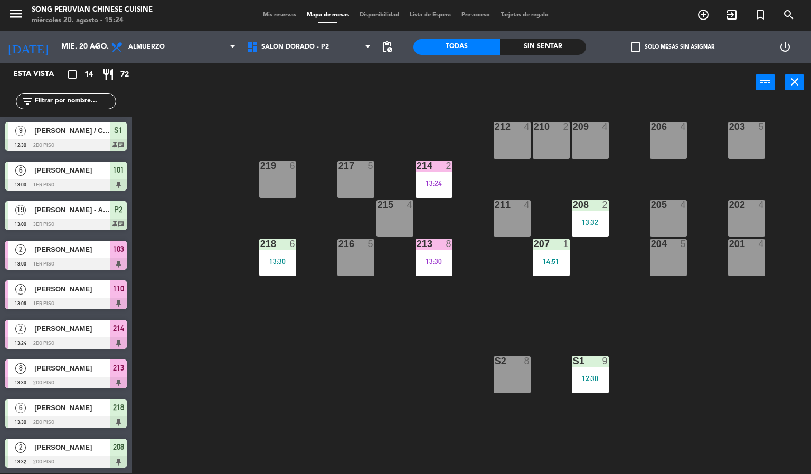
click at [395, 407] on div "203 5 206 4 210 2 212 4 209 4 214 2 13:24 217 5 219 6 202 4 205 4 208 2 13:32 2…" at bounding box center [475, 288] width 671 height 371
